Goal: Information Seeking & Learning: Learn about a topic

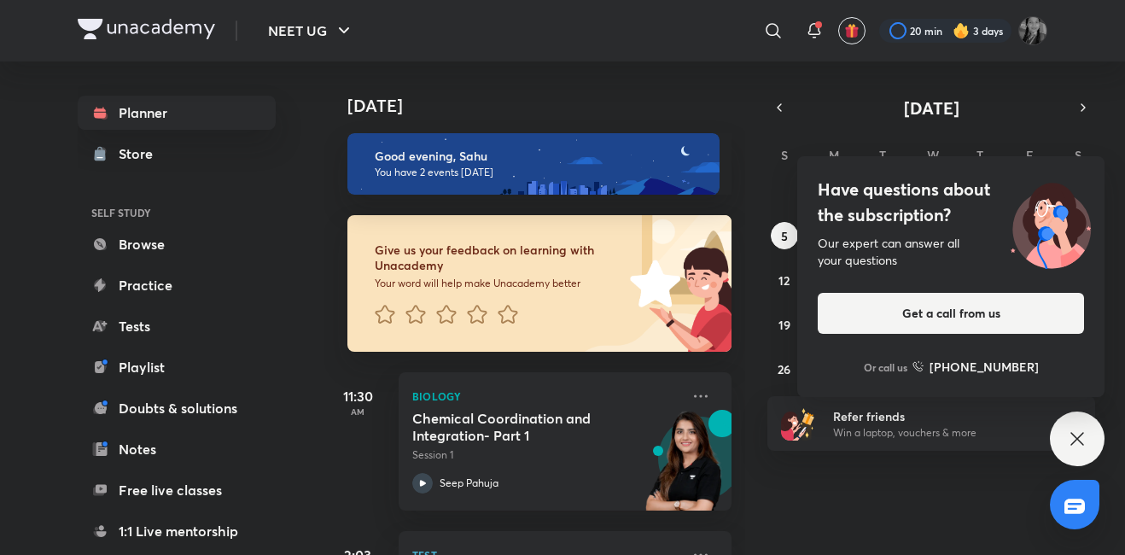
click at [1072, 462] on div "Have questions about the subscription? Our expert can answer all your questions…" at bounding box center [1077, 439] width 55 height 55
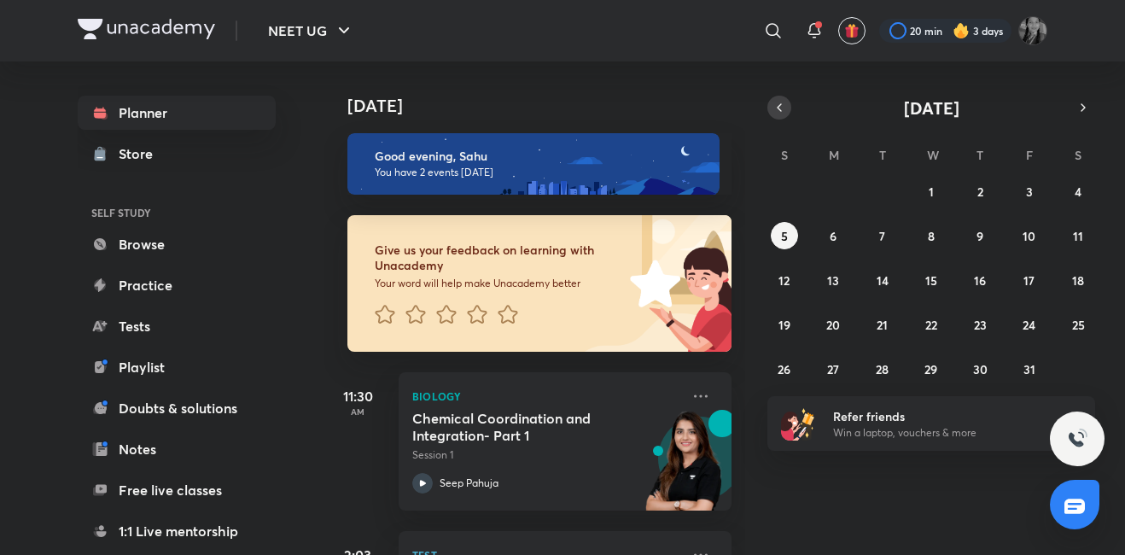
click at [772, 98] on button "button" at bounding box center [780, 108] width 24 height 24
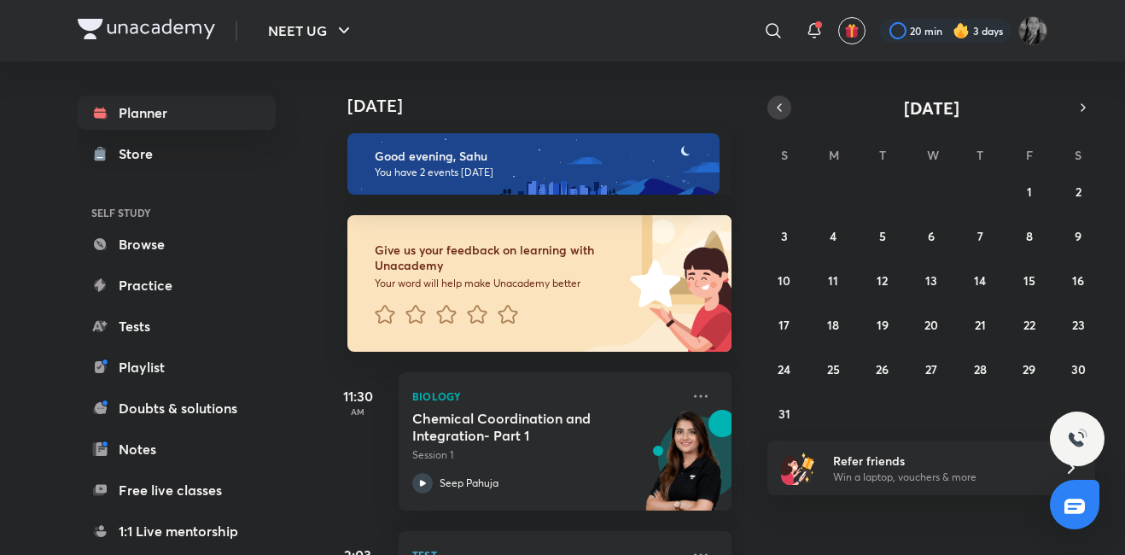
click at [772, 98] on button "button" at bounding box center [780, 108] width 24 height 24
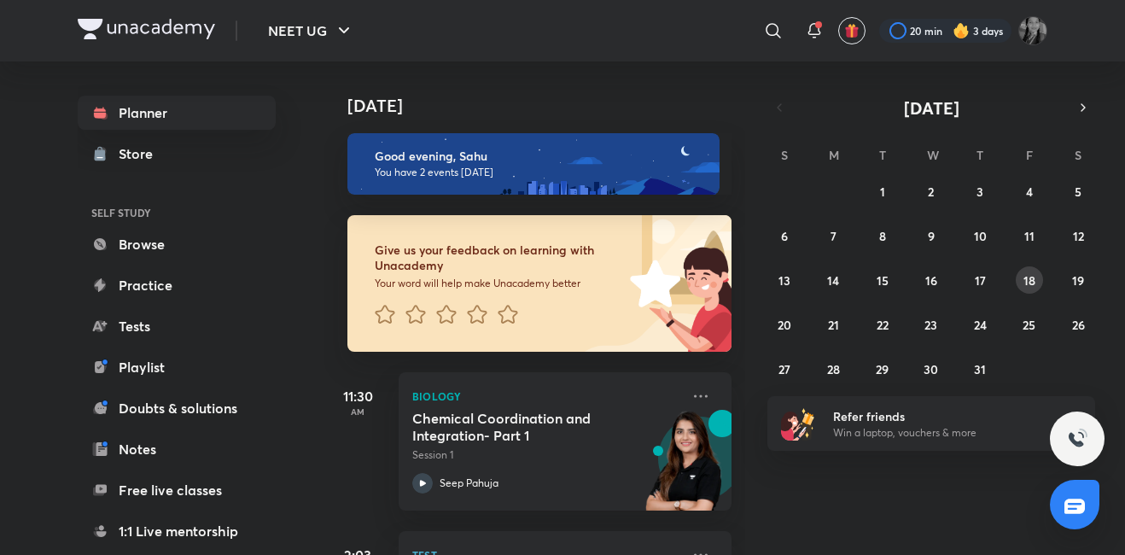
click at [1031, 273] on abbr "18" at bounding box center [1030, 280] width 12 height 16
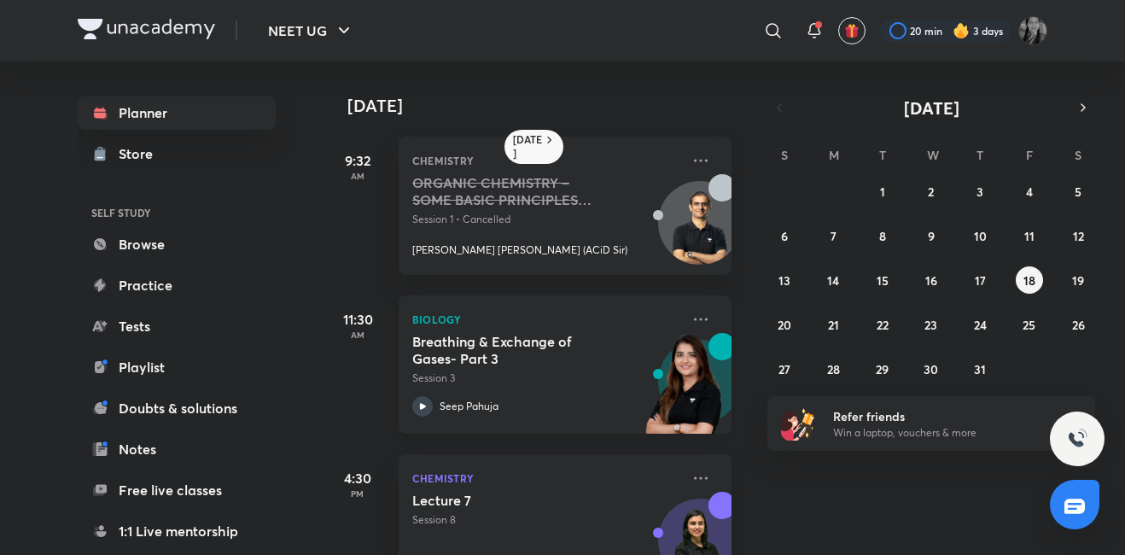
click at [428, 400] on icon at bounding box center [422, 406] width 20 height 20
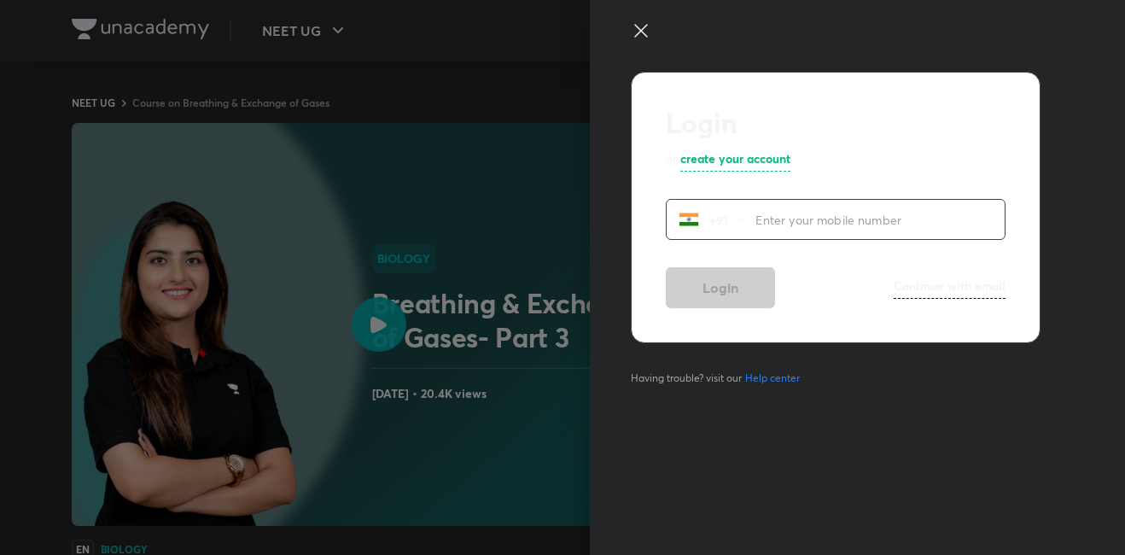
click at [657, 30] on div at bounding box center [829, 45] width 396 height 51
click at [632, 32] on icon at bounding box center [641, 30] width 20 height 20
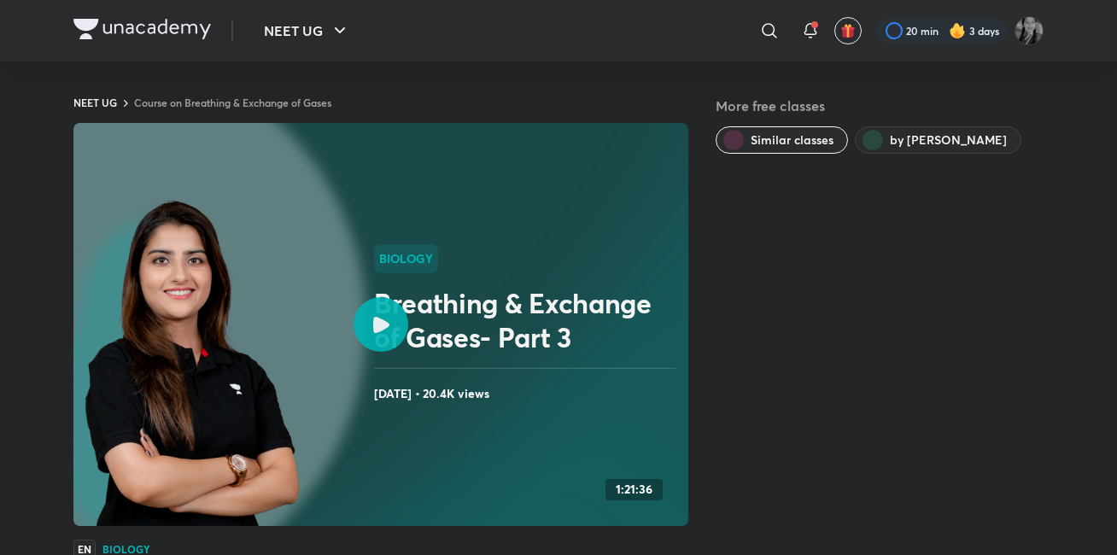
click at [384, 317] on icon at bounding box center [381, 325] width 16 height 16
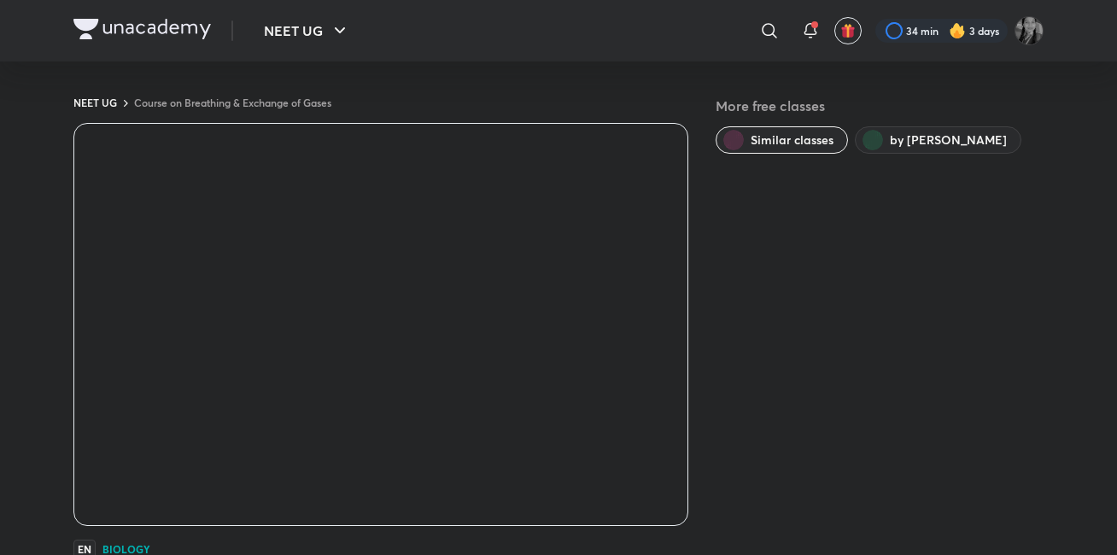
scroll to position [486, 0]
